Goal: Find specific page/section: Find specific page/section

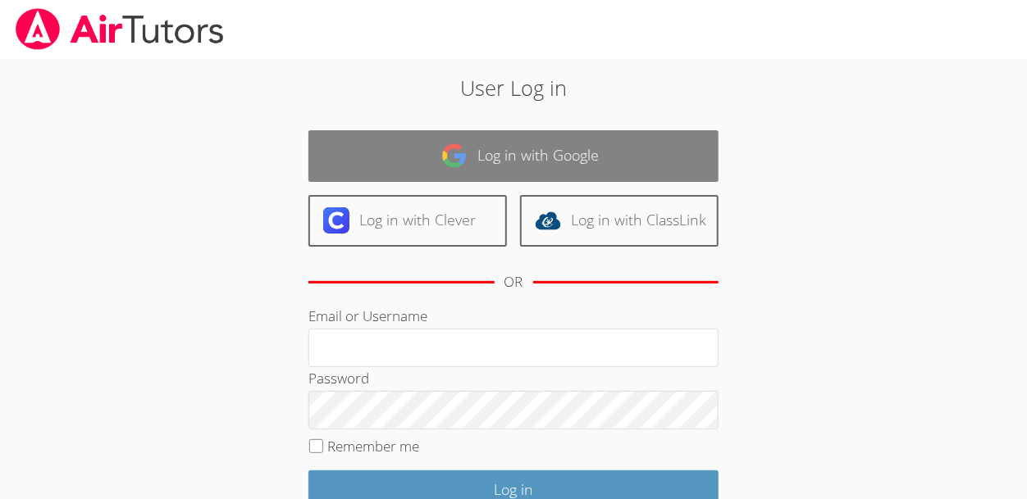
click at [599, 173] on link "Log in with Google" at bounding box center [513, 156] width 410 height 52
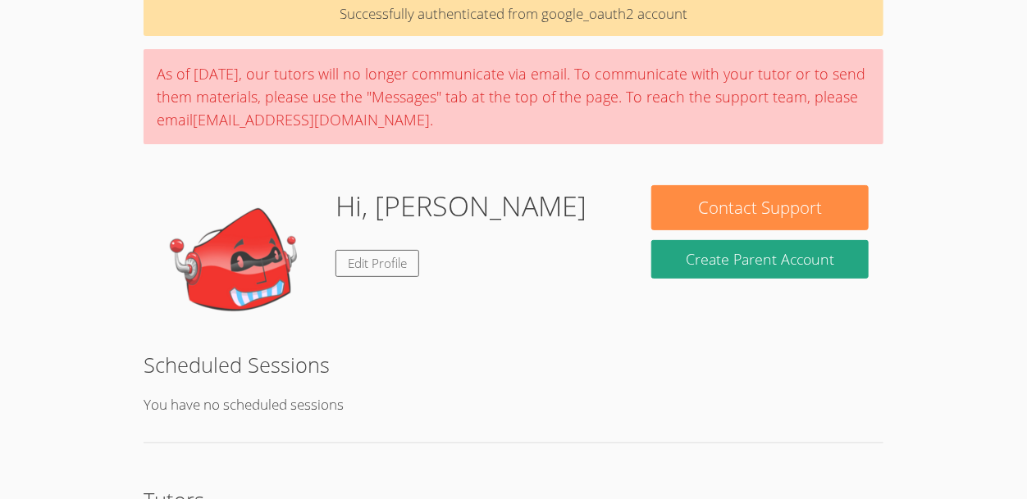
scroll to position [301, 0]
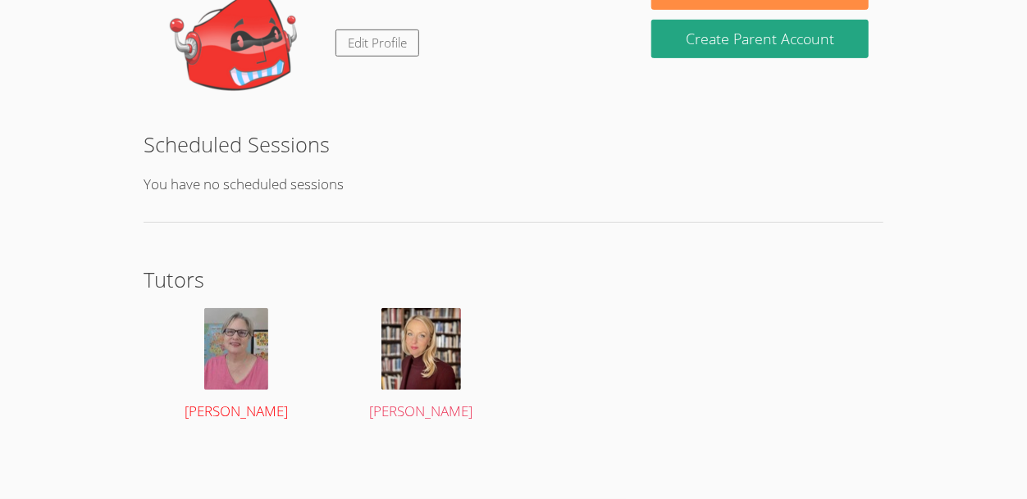
click at [243, 354] on img at bounding box center [236, 349] width 64 height 82
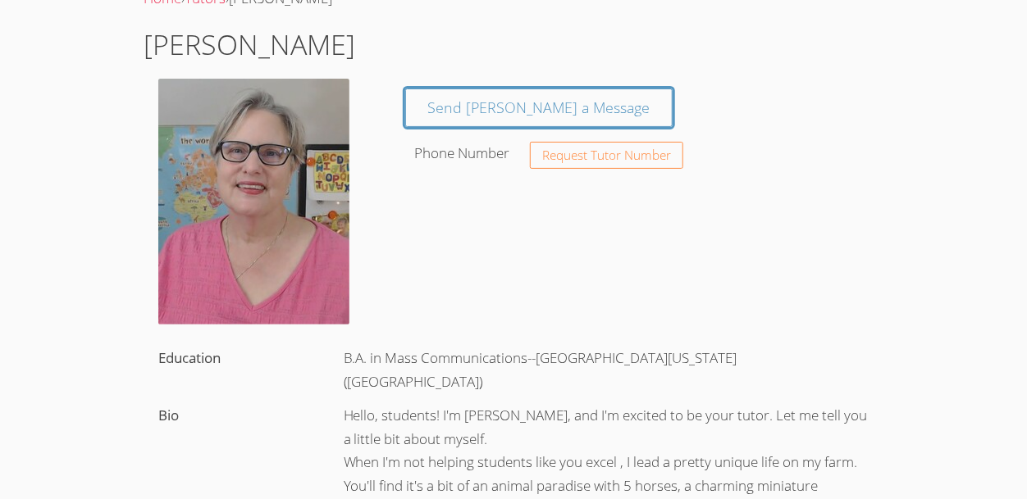
scroll to position [74, 0]
